Goal: Communication & Community: Answer question/provide support

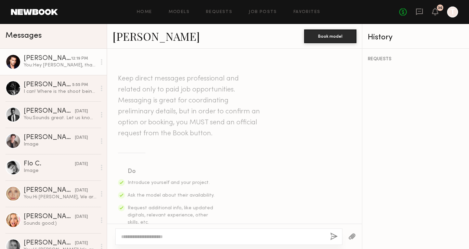
scroll to position [714, 0]
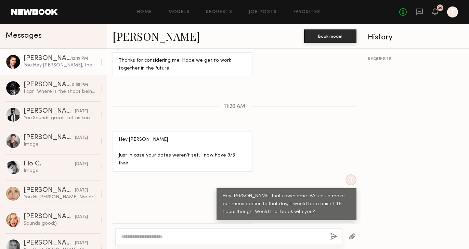
drag, startPoint x: 129, startPoint y: 179, endPoint x: 168, endPoint y: 208, distance: 48.8
click at [168, 227] on div "Aah, damn… I don’t do hrly bookings as it still blocks out my whole day. It mak…" at bounding box center [183, 246] width 128 height 39
click at [132, 26] on div "[PERSON_NAME] Book model" at bounding box center [234, 36] width 255 height 25
click at [132, 33] on link "[PERSON_NAME]" at bounding box center [156, 36] width 87 height 15
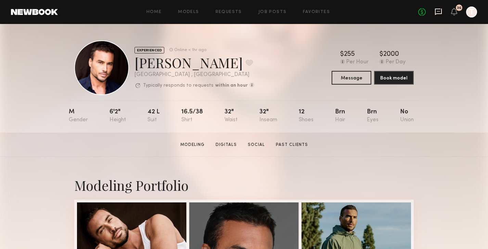
click at [436, 12] on icon at bounding box center [438, 12] width 8 height 8
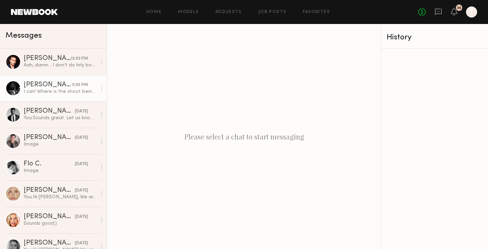
click at [52, 90] on div "I can! Where is the shoot being held?" at bounding box center [60, 91] width 73 height 6
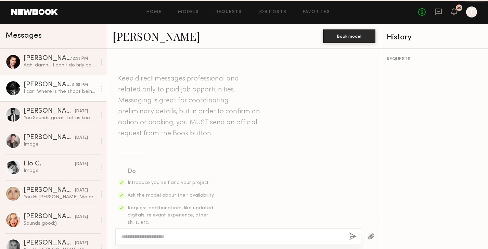
scroll to position [697, 0]
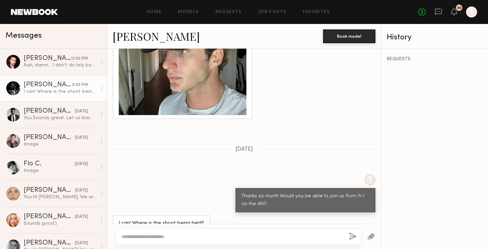
click at [159, 236] on textarea at bounding box center [232, 236] width 222 height 7
type textarea "**********"
click at [352, 237] on button "button" at bounding box center [353, 236] width 8 height 9
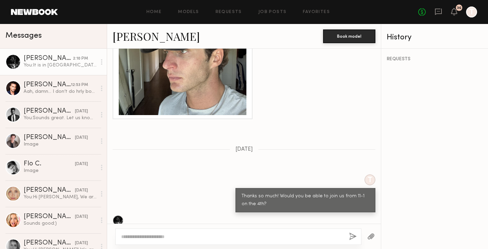
scroll to position [834, 0]
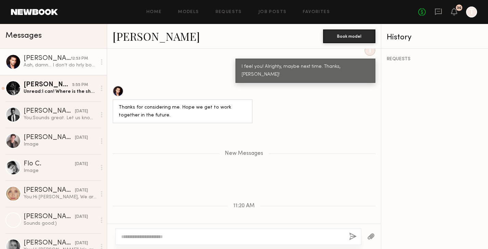
scroll to position [766, 0]
